Goal: Entertainment & Leisure: Consume media (video, audio)

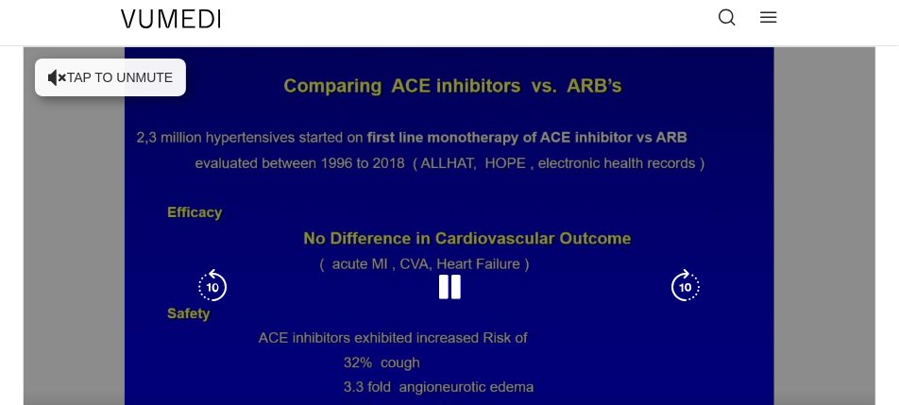
scroll to position [54, 0]
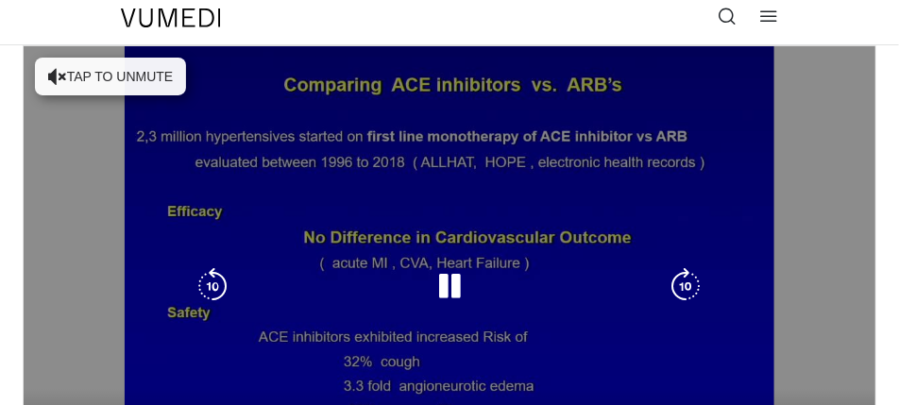
click at [114, 75] on button "Tap to unmute" at bounding box center [110, 77] width 151 height 38
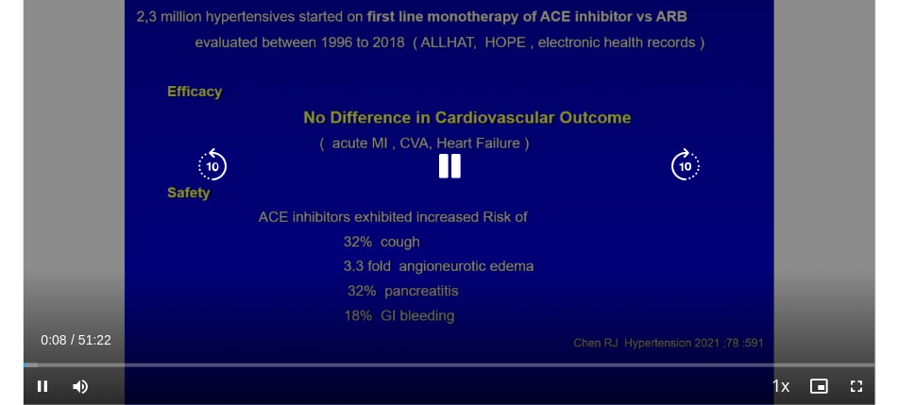
scroll to position [180, 0]
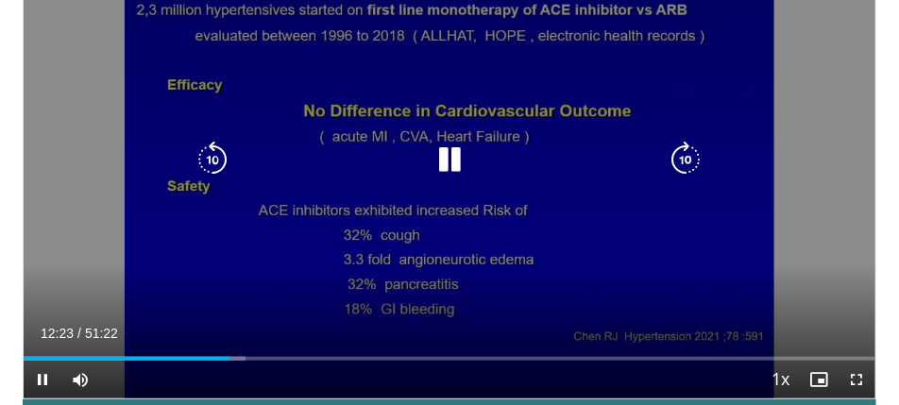
click at [517, 98] on div "10 seconds Tap to unmute" at bounding box center [450, 159] width 852 height 479
click at [451, 162] on icon "Video Player" at bounding box center [450, 160] width 38 height 38
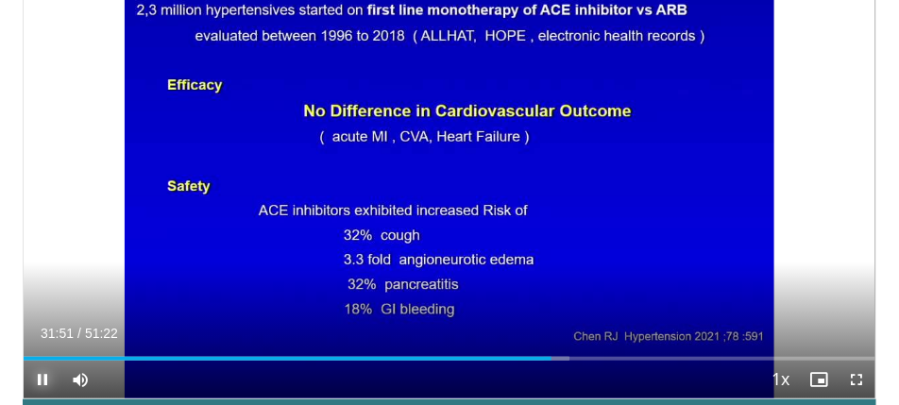
click at [50, 383] on span "Video Player" at bounding box center [43, 380] width 38 height 38
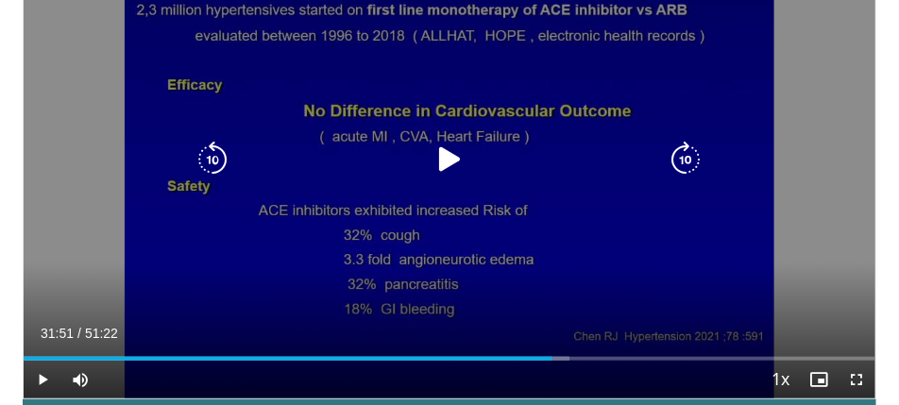
drag, startPoint x: 137, startPoint y: 11, endPoint x: 248, endPoint y: 239, distance: 253.5
click at [248, 239] on div "10 seconds Tap to unmute" at bounding box center [450, 159] width 852 height 479
click at [450, 157] on icon "Video Player" at bounding box center [450, 160] width 38 height 38
